Goal: Entertainment & Leisure: Consume media (video, audio)

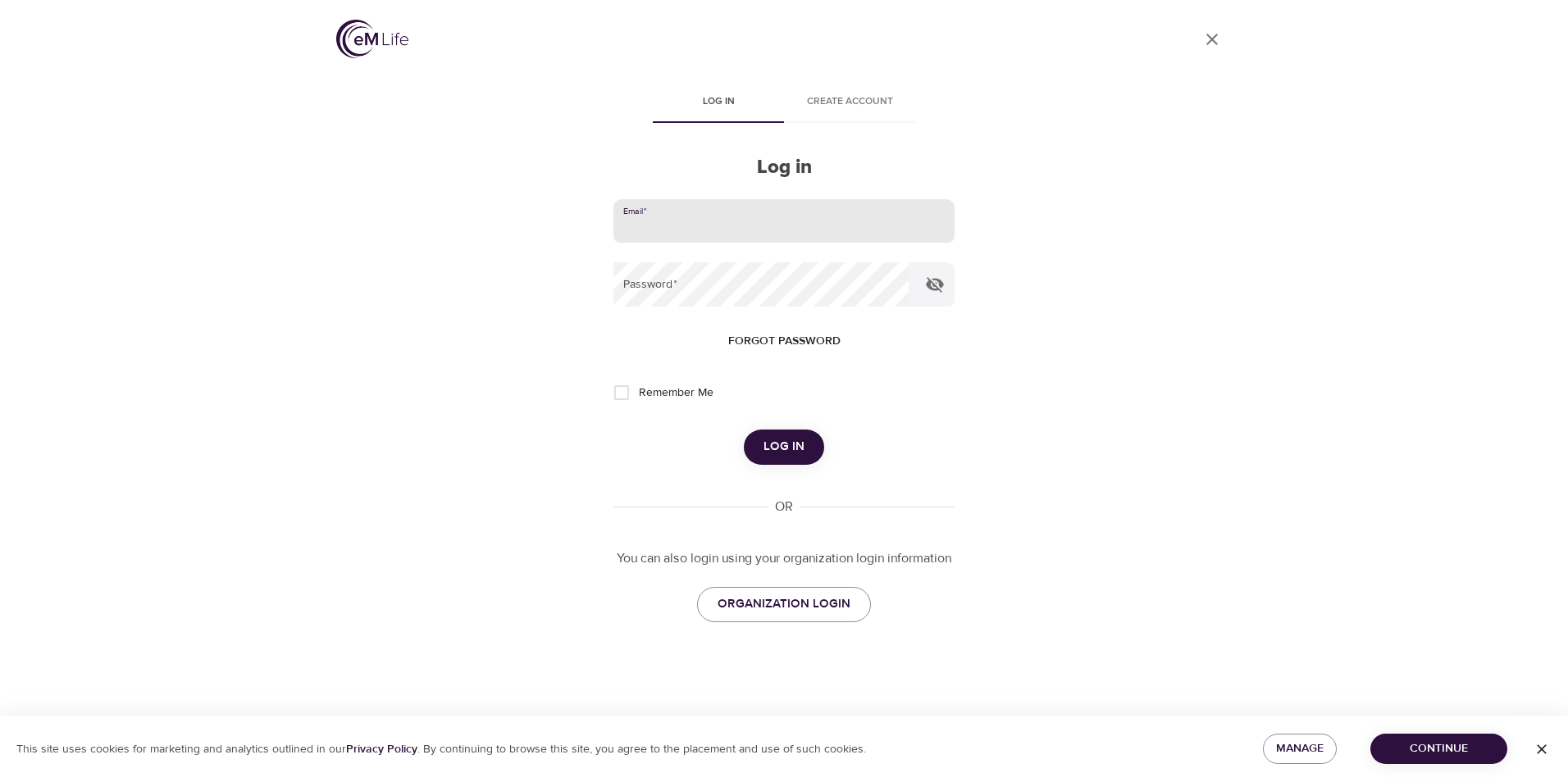
click at [692, 227] on input "email" at bounding box center [783, 221] width 341 height 45
type input "[EMAIL_ADDRESS][DOMAIN_NAME]"
click at [744, 429] on button "Log in" at bounding box center [784, 446] width 80 height 34
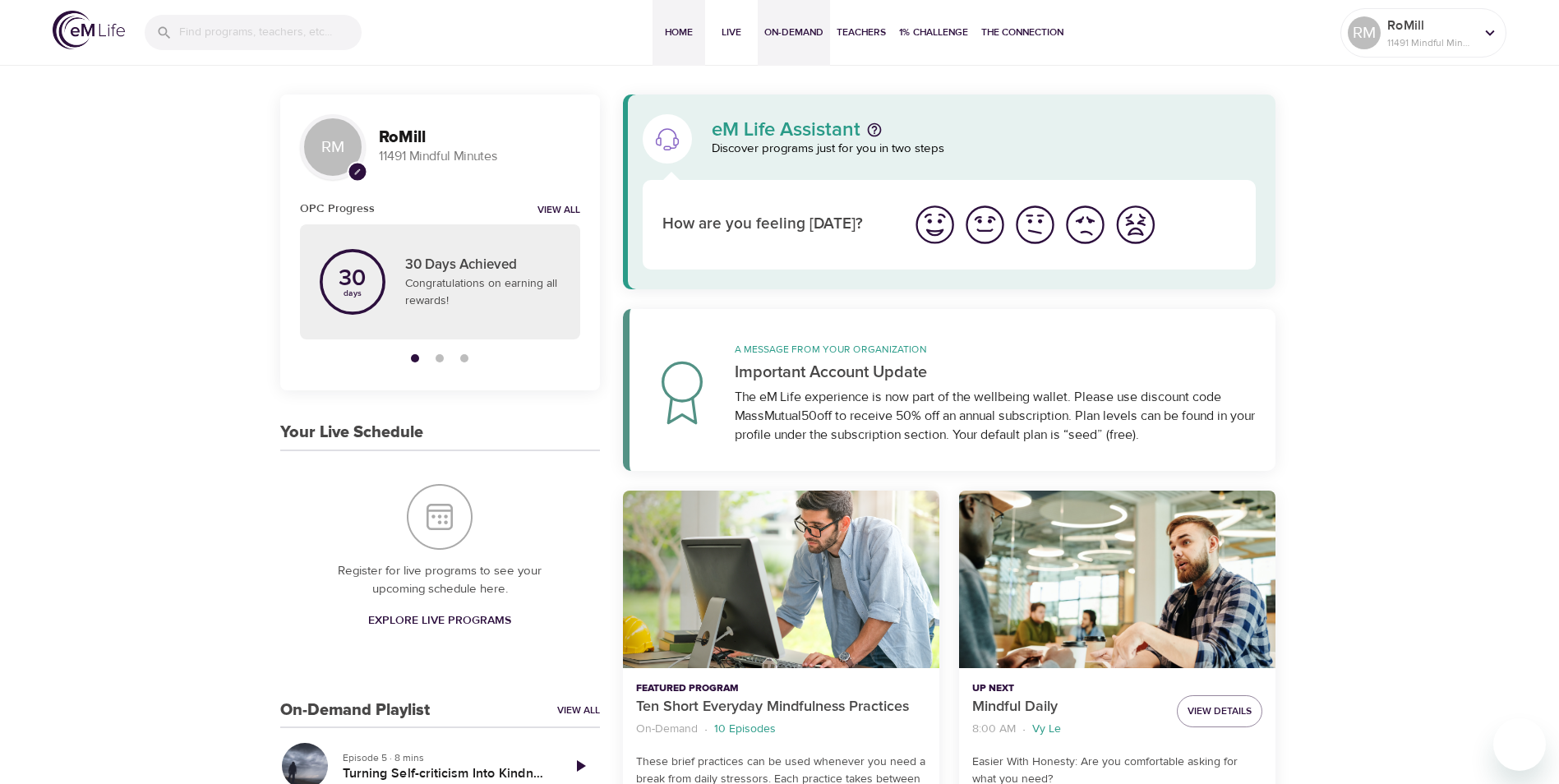
click at [797, 36] on span "On-Demand" at bounding box center [794, 32] width 60 height 18
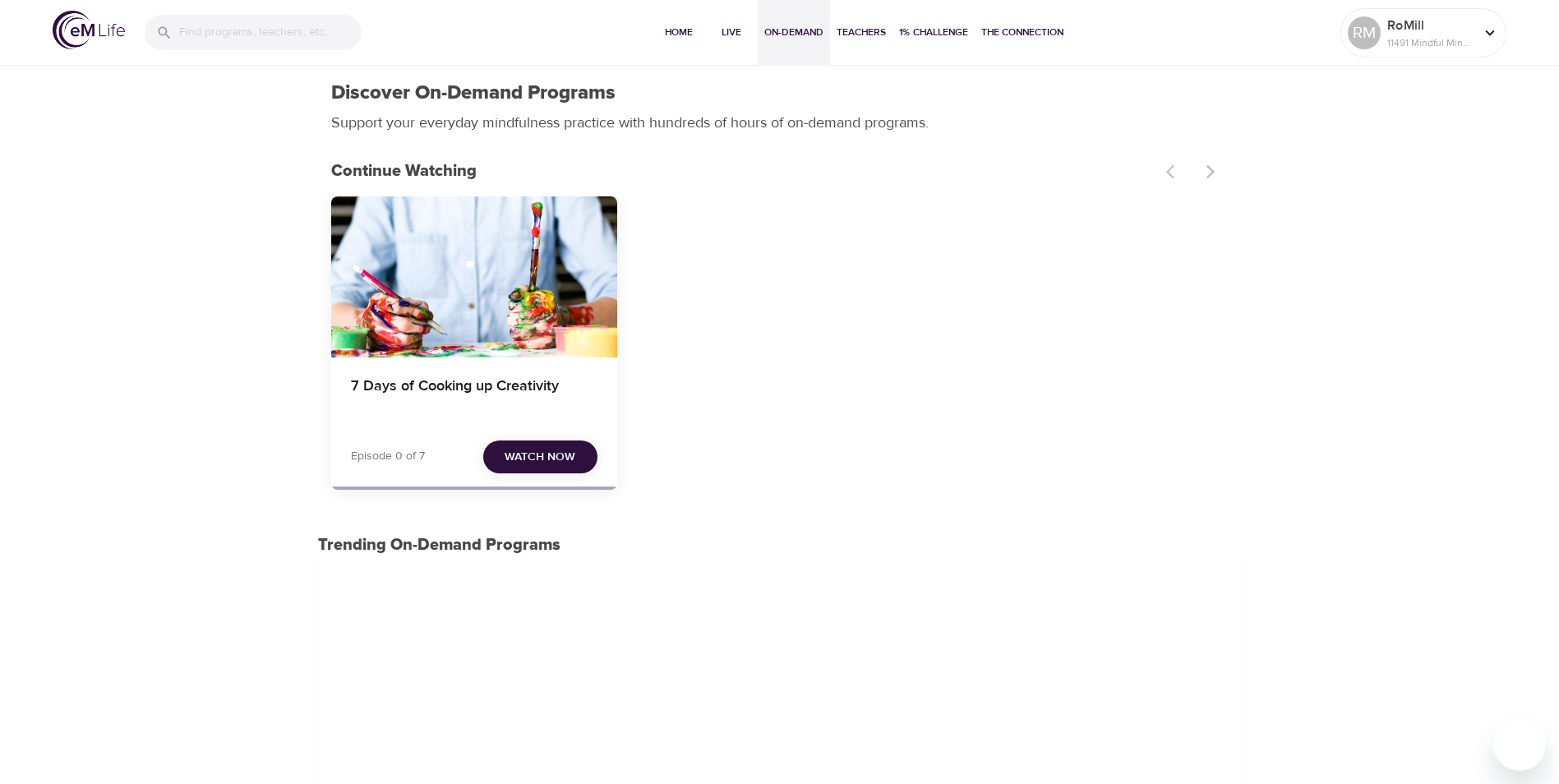
click at [550, 453] on span "Watch Now" at bounding box center [540, 457] width 71 height 20
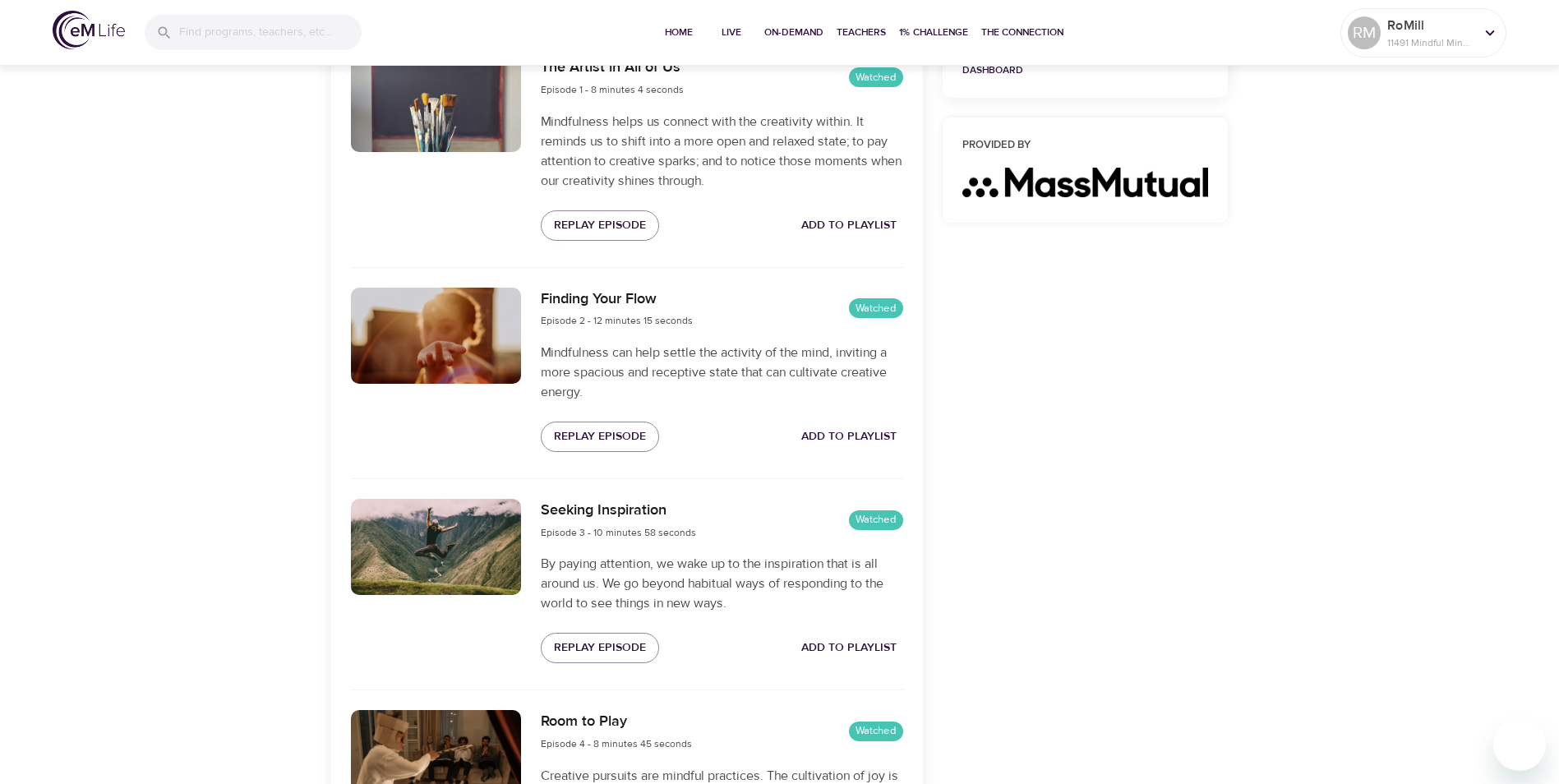
scroll to position [657, 0]
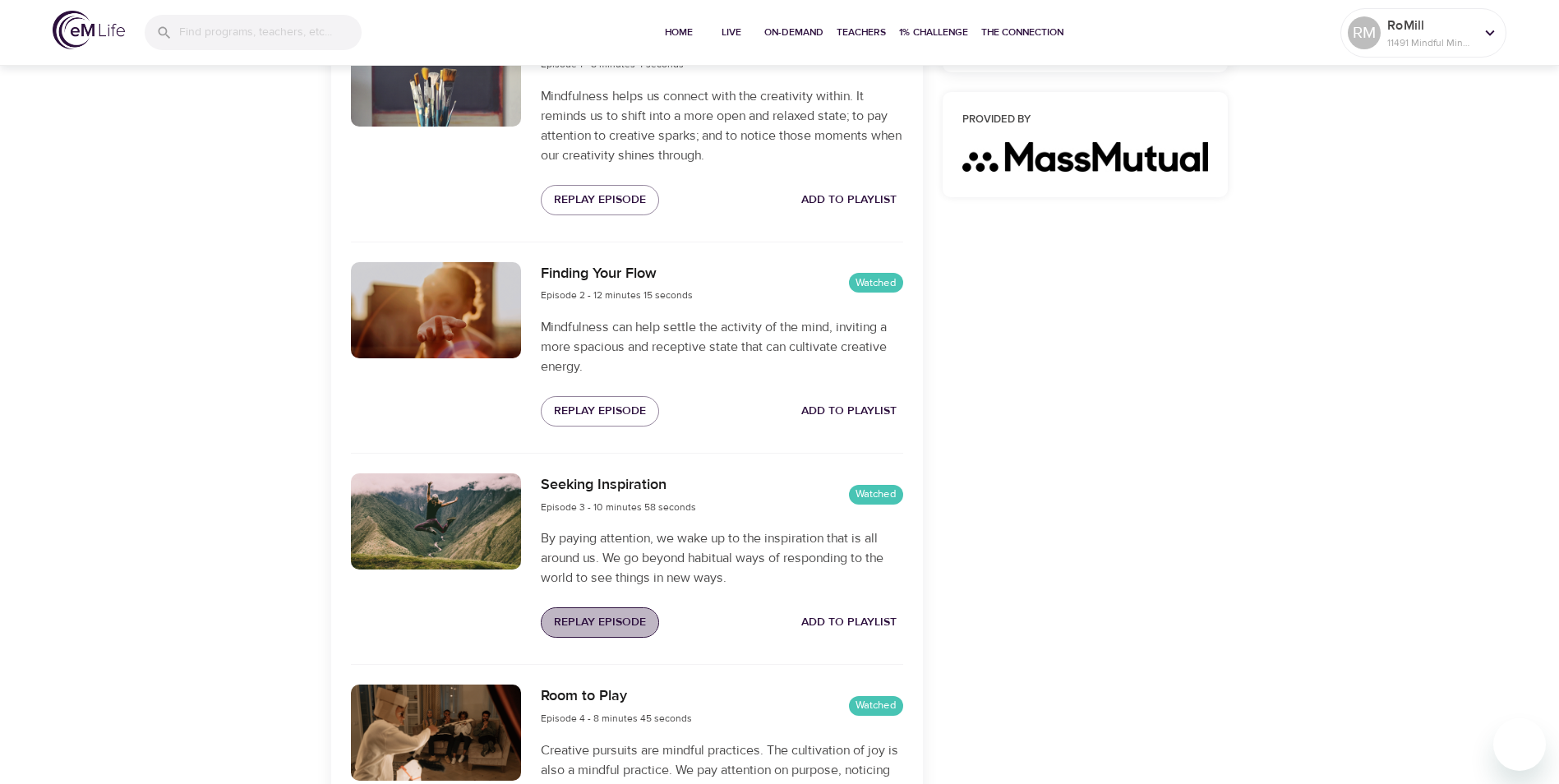
click at [598, 620] on span "Replay Episode" at bounding box center [600, 622] width 92 height 20
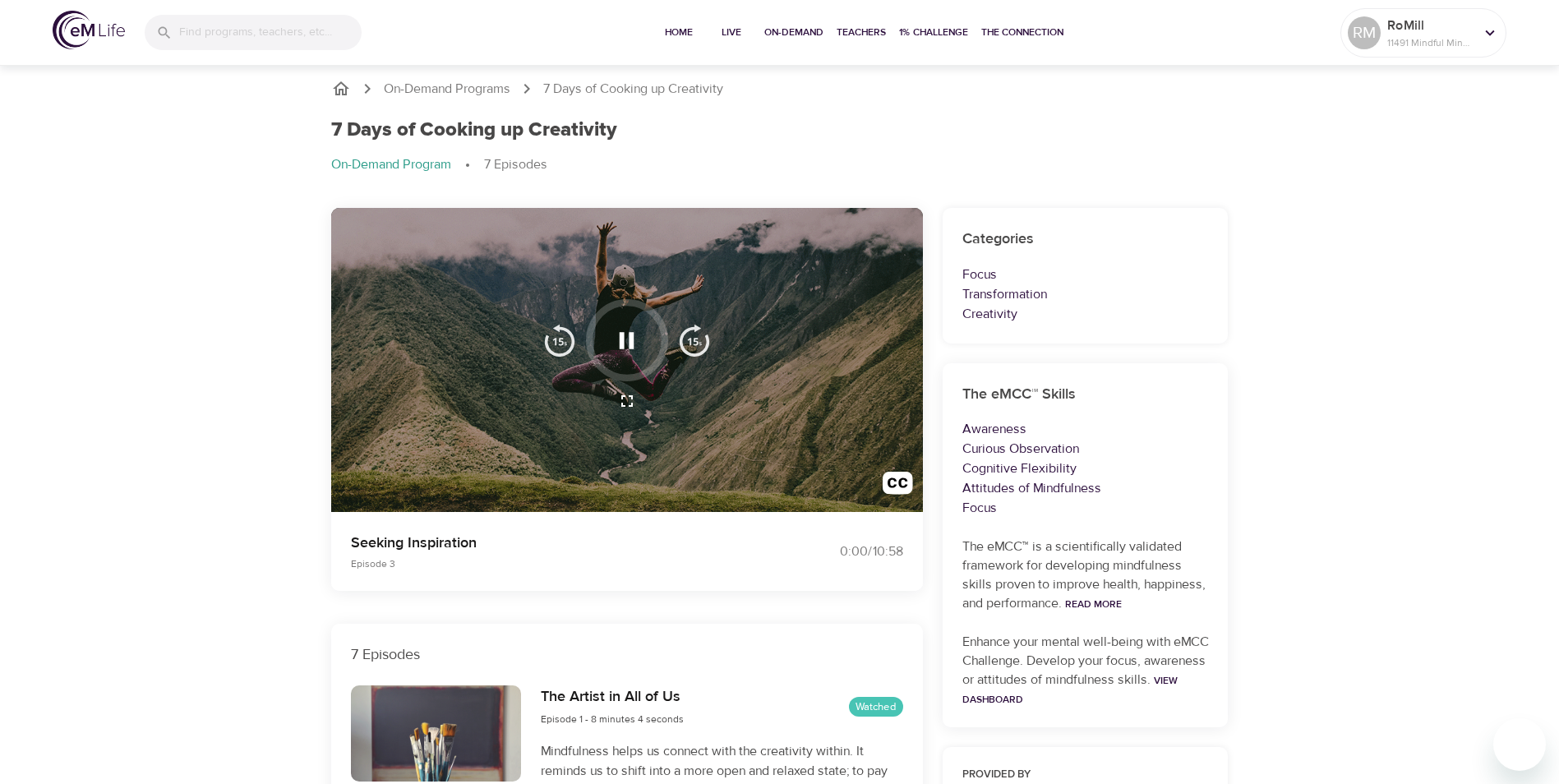
scroll to position [0, 0]
